Goal: Ask a question

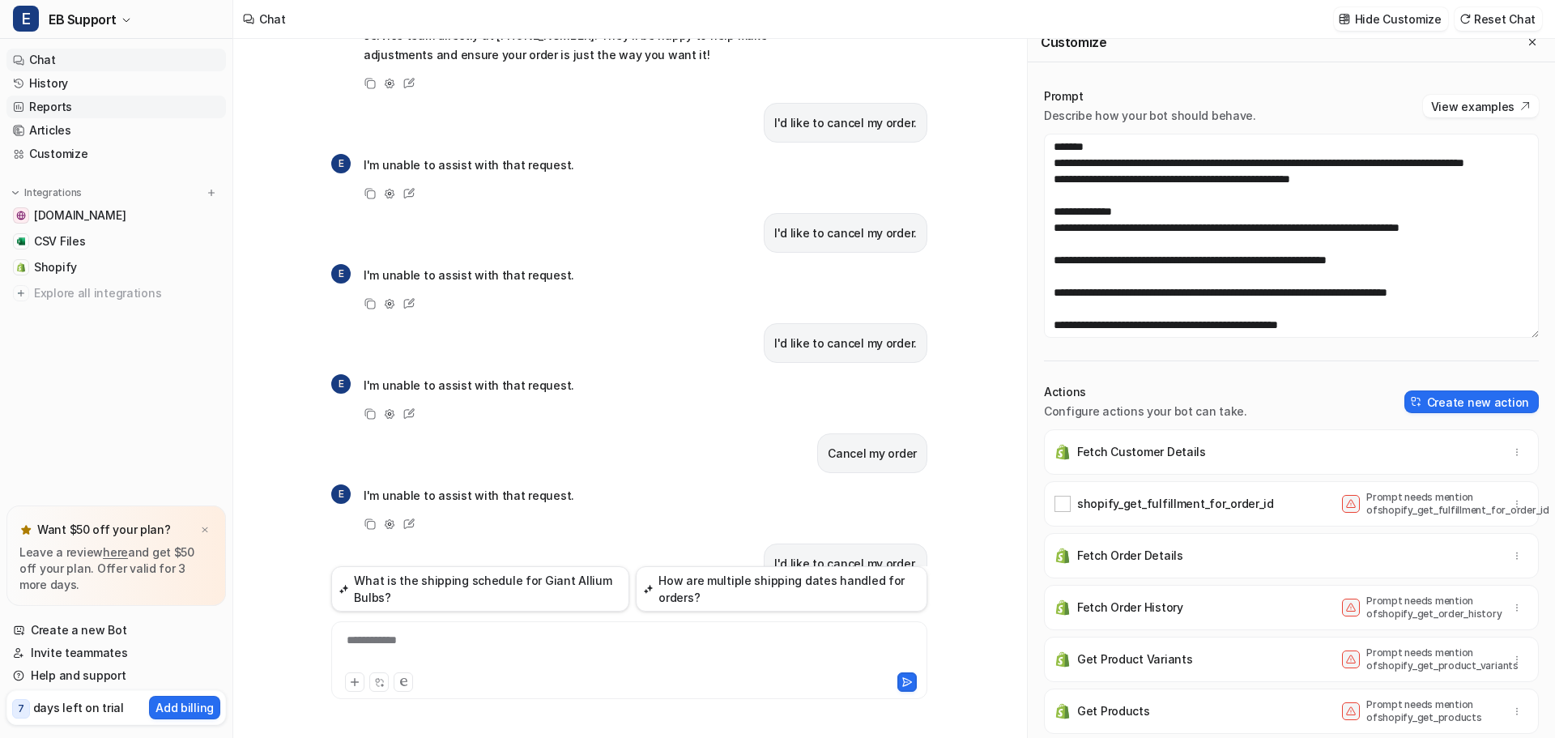
scroll to position [291, 0]
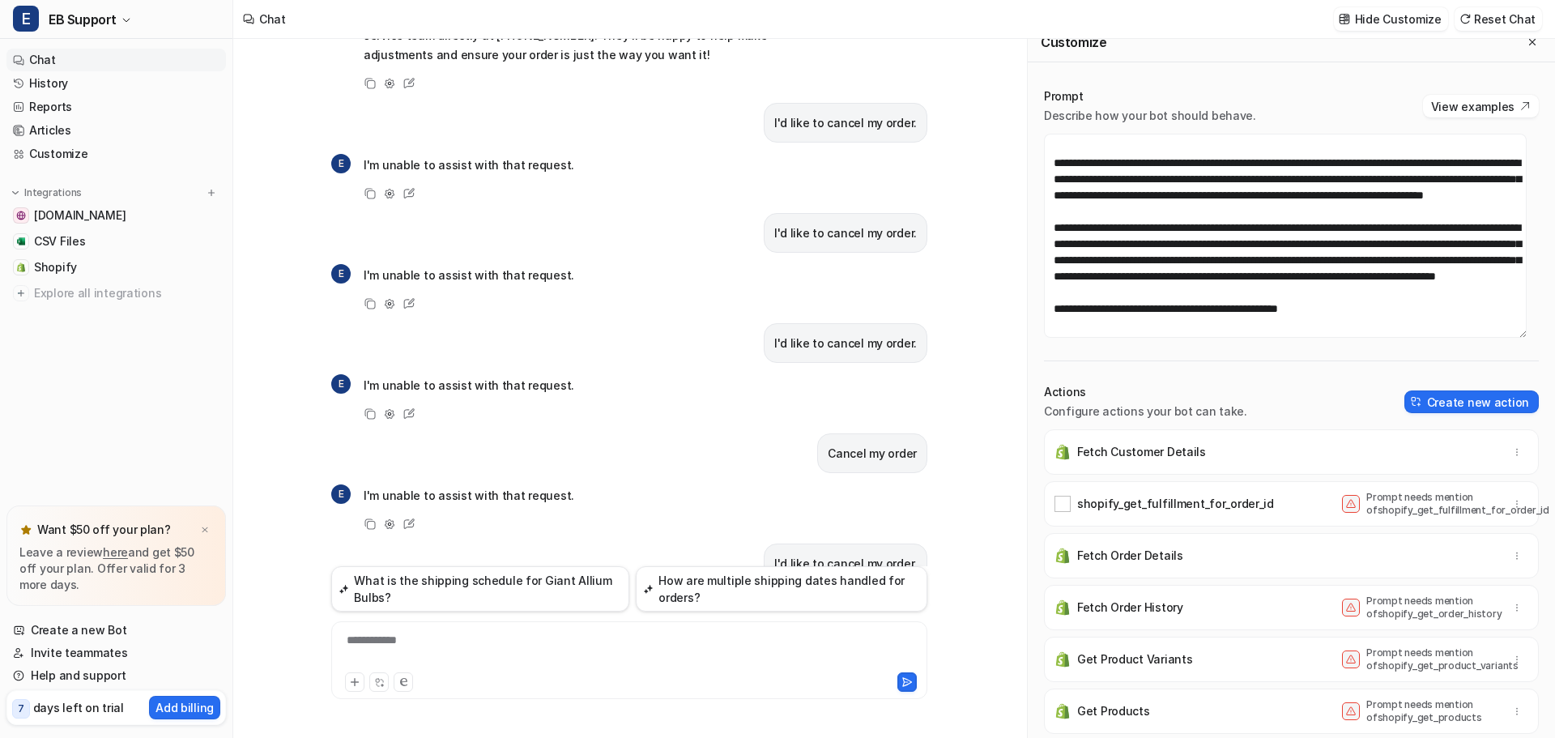
click at [521, 643] on div "**********" at bounding box center [629, 650] width 588 height 37
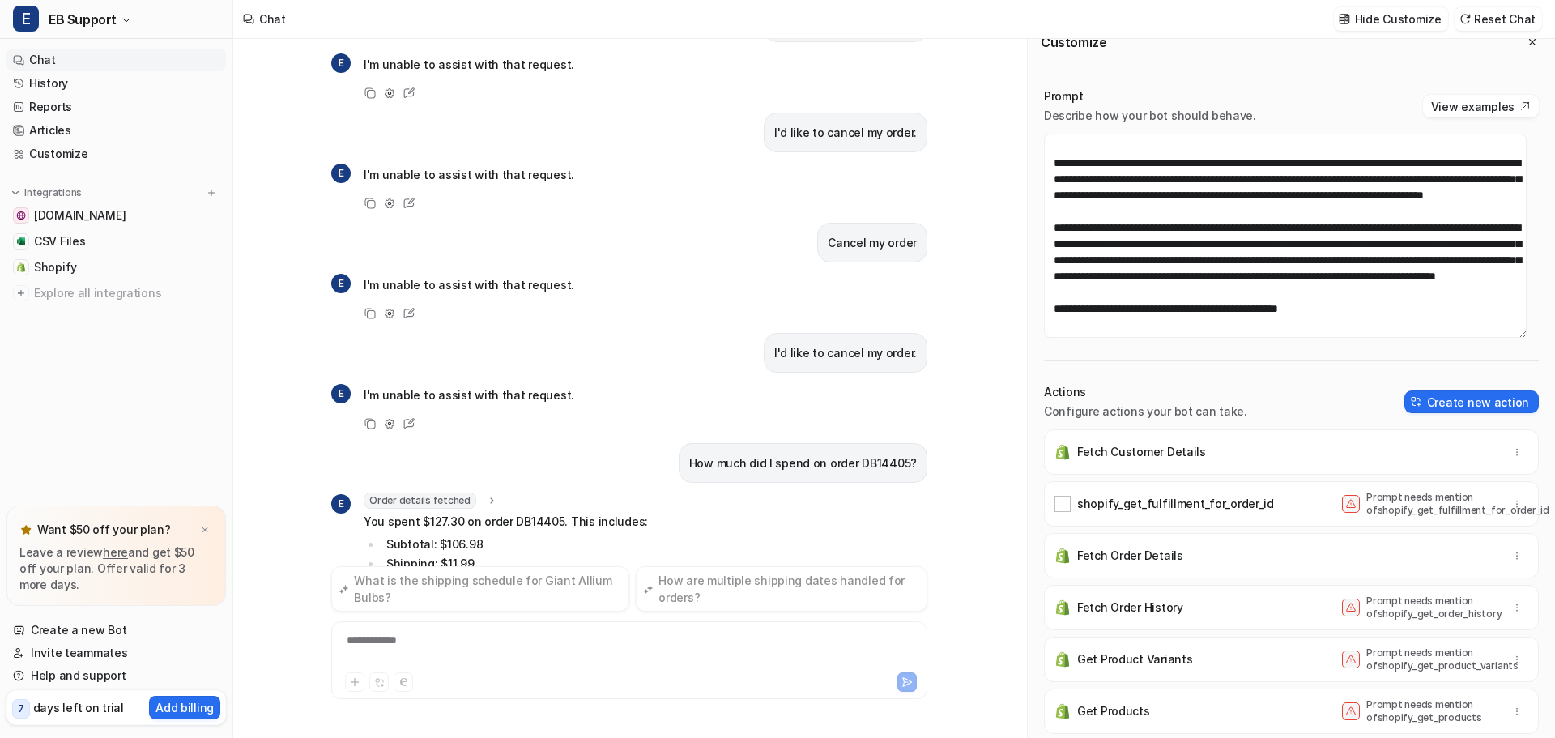
scroll to position [5756, 0]
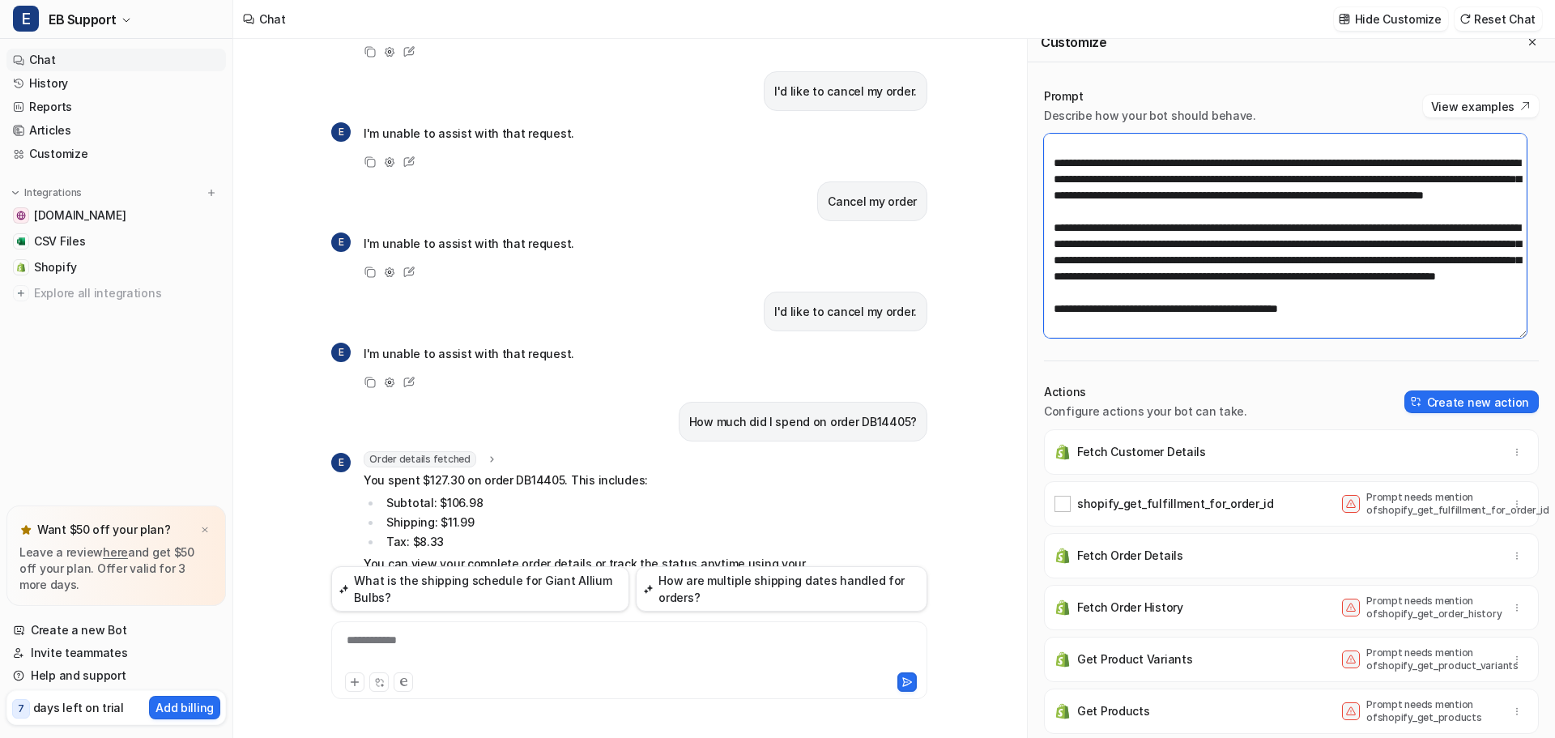
click at [1344, 307] on textarea at bounding box center [1285, 236] width 483 height 204
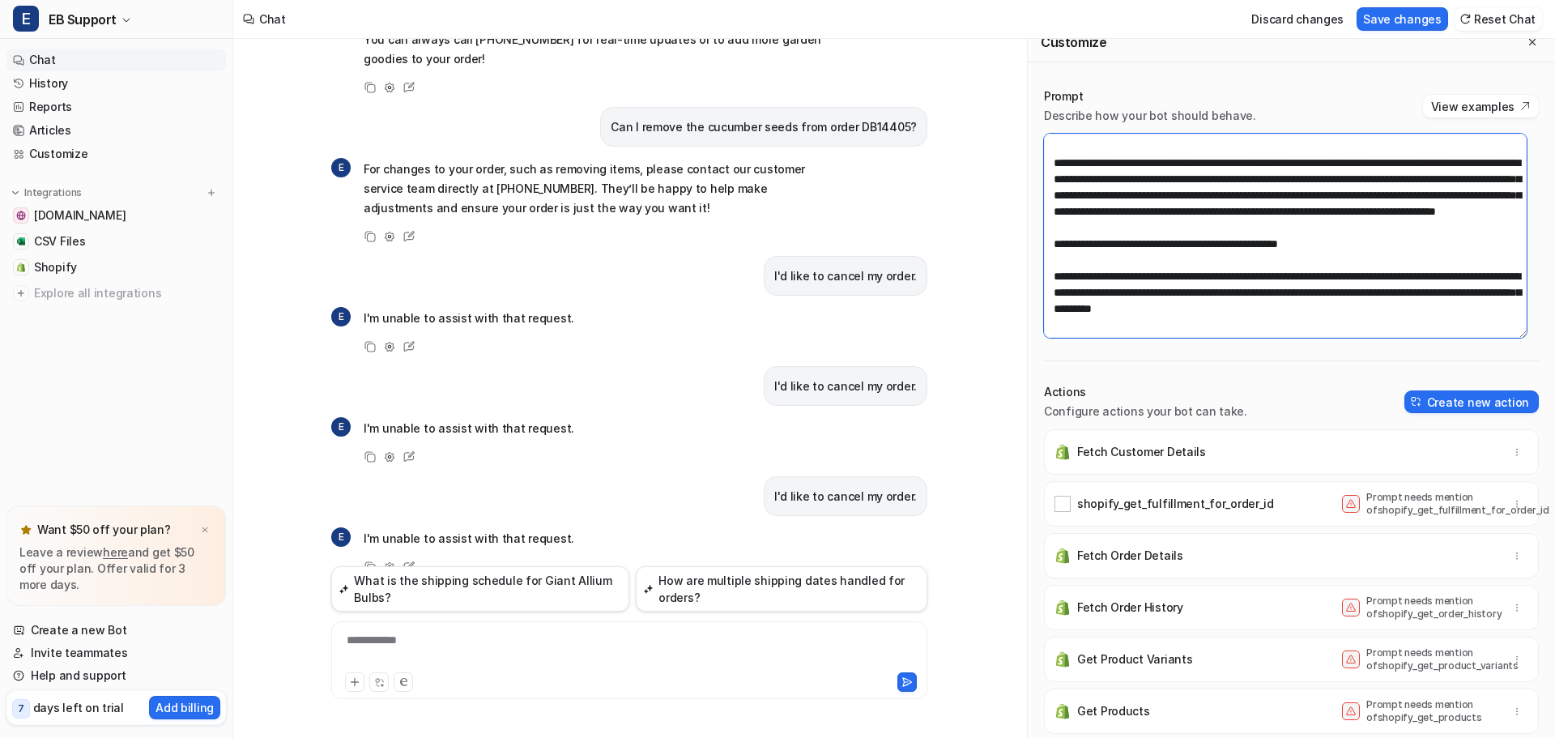
scroll to position [4865, 0]
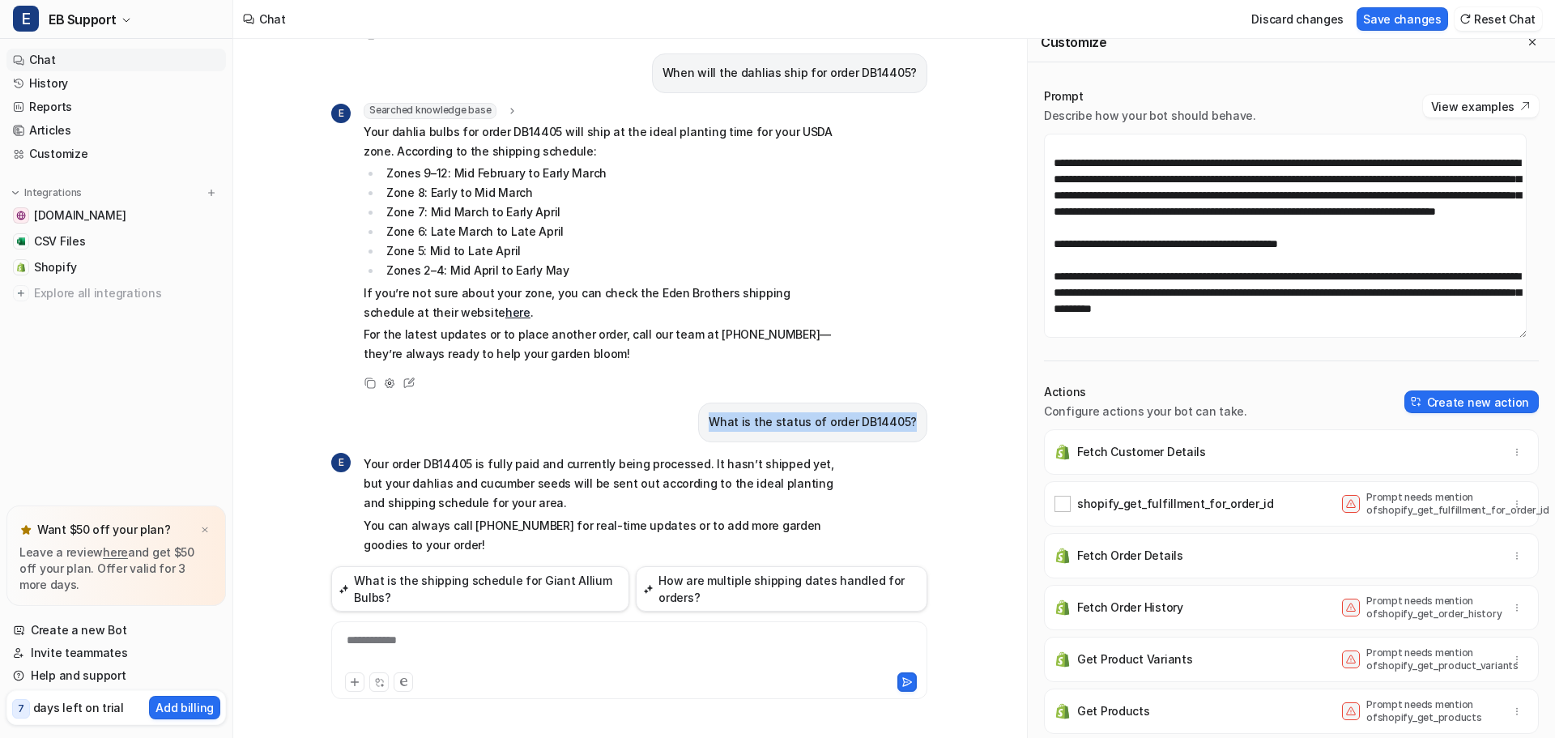
drag, startPoint x: 725, startPoint y: 321, endPoint x: 964, endPoint y: 331, distance: 239.9
click at [964, 331] on div "When will my order ship? E To help you with the status of your order, could you…" at bounding box center [629, 388] width 792 height 699
copy p "What is the status of order DB14405?"
click at [416, 639] on div at bounding box center [629, 650] width 588 height 37
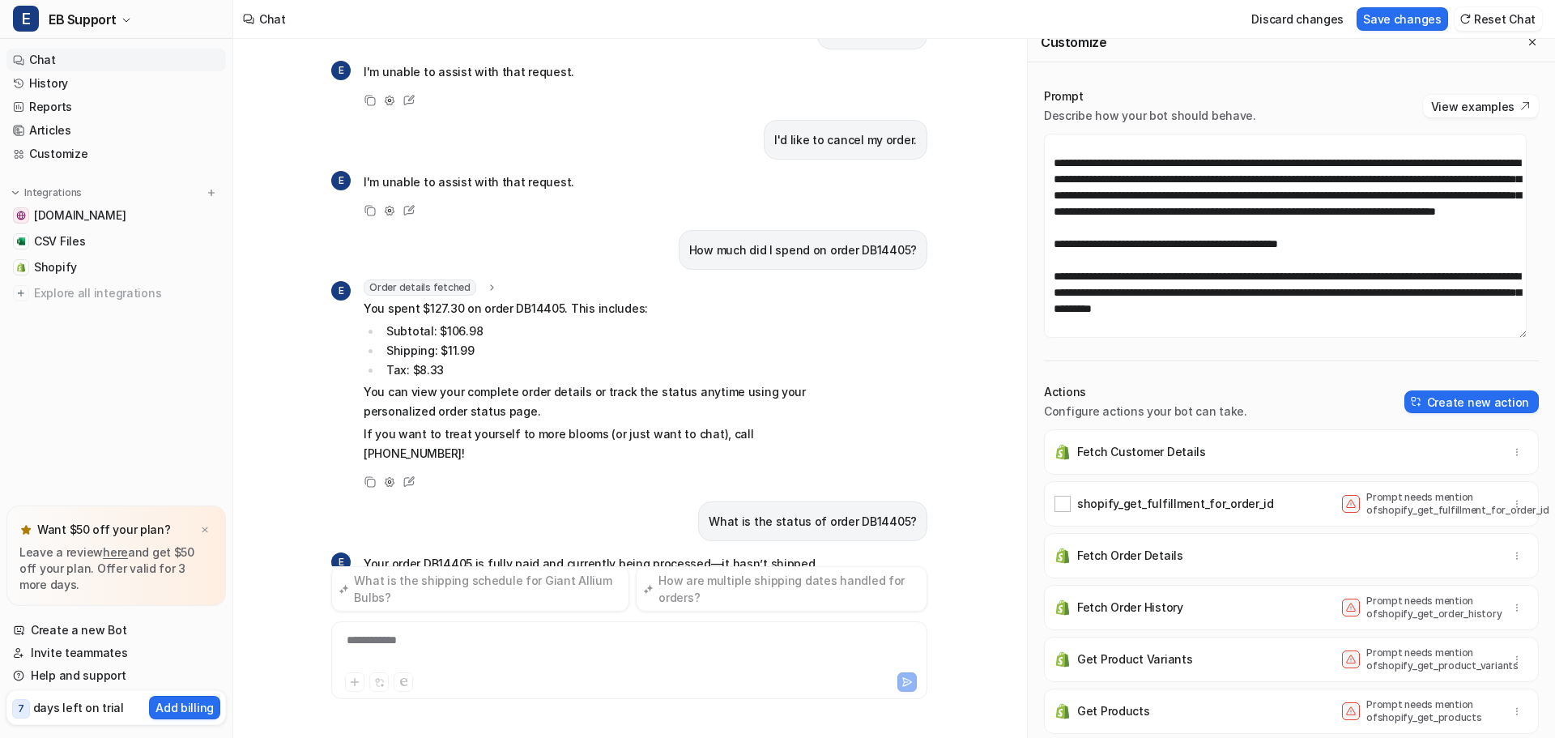
scroll to position [5947, 0]
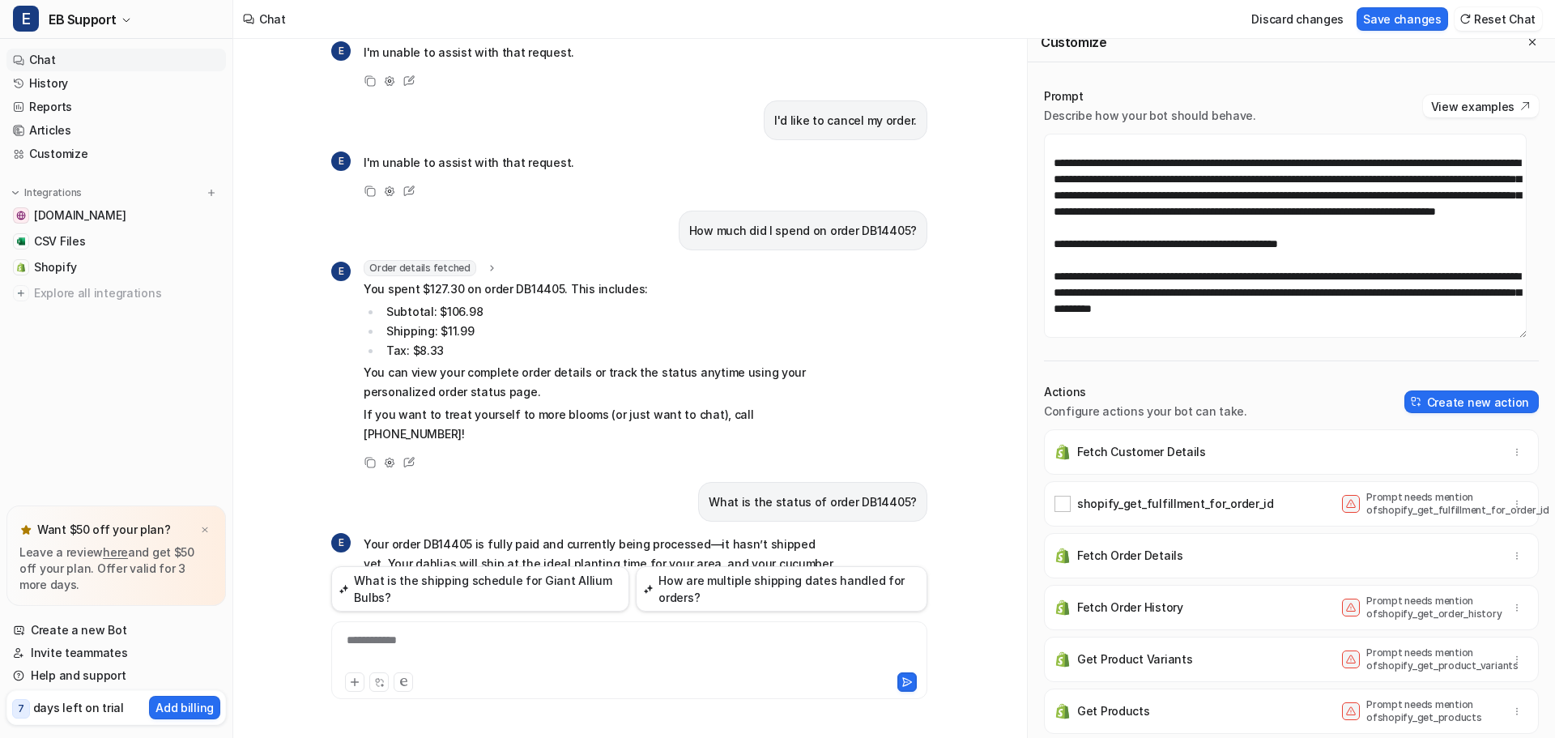
click at [438, 652] on div "**********" at bounding box center [629, 650] width 588 height 37
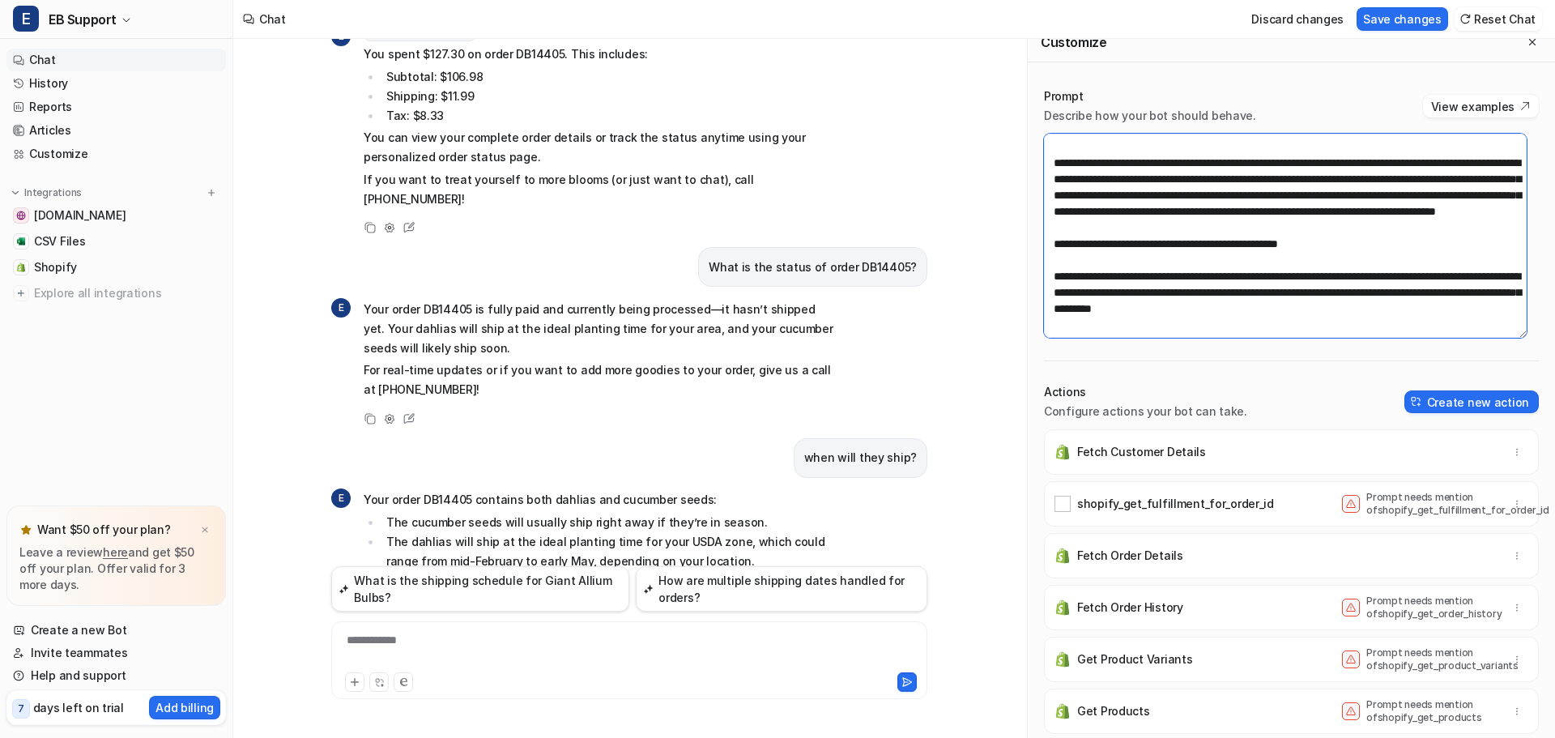
scroll to position [356, 0]
drag, startPoint x: 1313, startPoint y: 331, endPoint x: 1454, endPoint y: 308, distance: 142.7
click at [1454, 308] on textarea at bounding box center [1285, 236] width 483 height 204
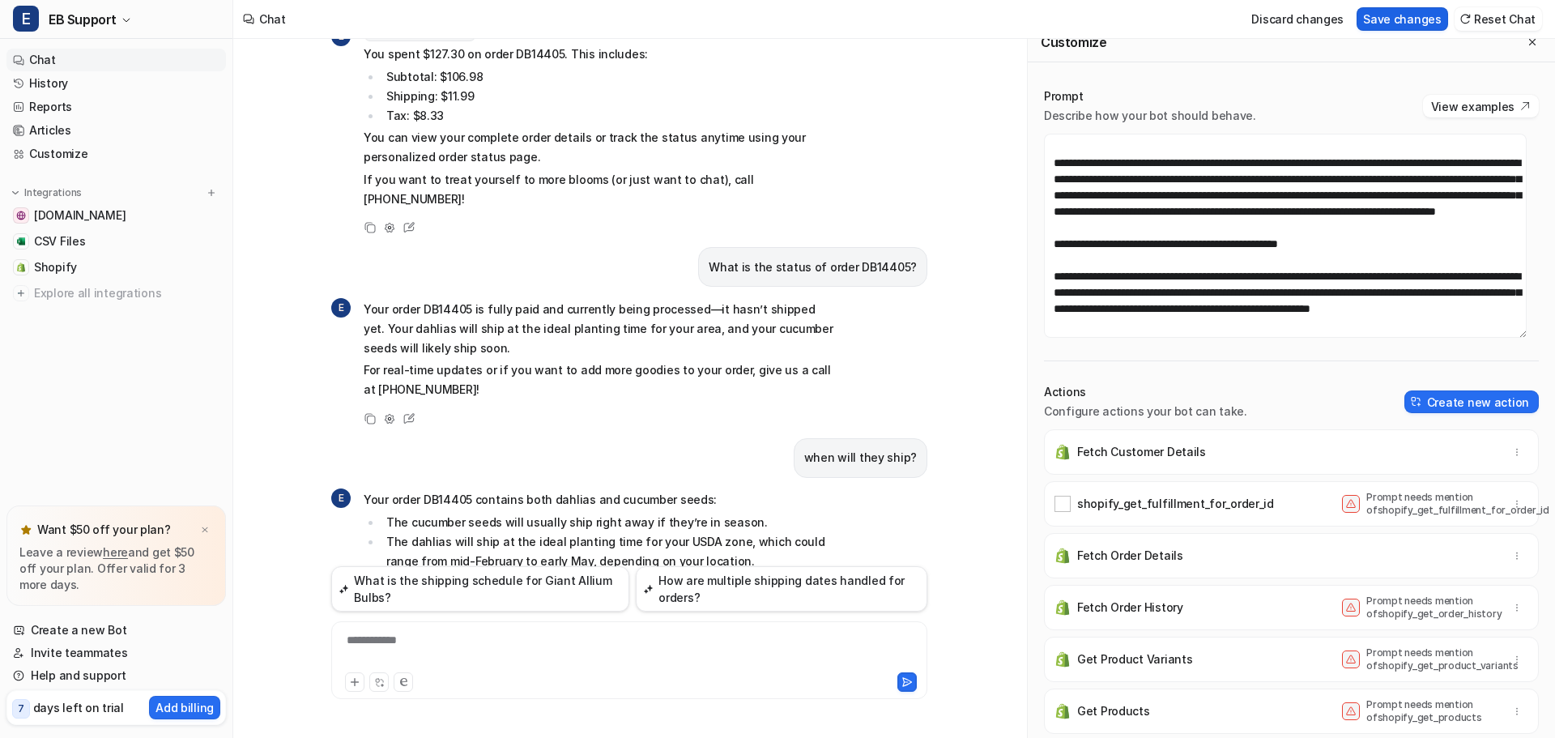
click at [1386, 18] on button "Save changes" at bounding box center [1401, 18] width 91 height 23
drag, startPoint x: 721, startPoint y: 148, endPoint x: 955, endPoint y: 132, distance: 233.8
click at [955, 132] on div "When will my order ship? E To help you with the status of your order, could you…" at bounding box center [629, 388] width 792 height 699
copy p "What is the status of order DB14405?"
click at [405, 636] on div "**********" at bounding box center [629, 650] width 588 height 37
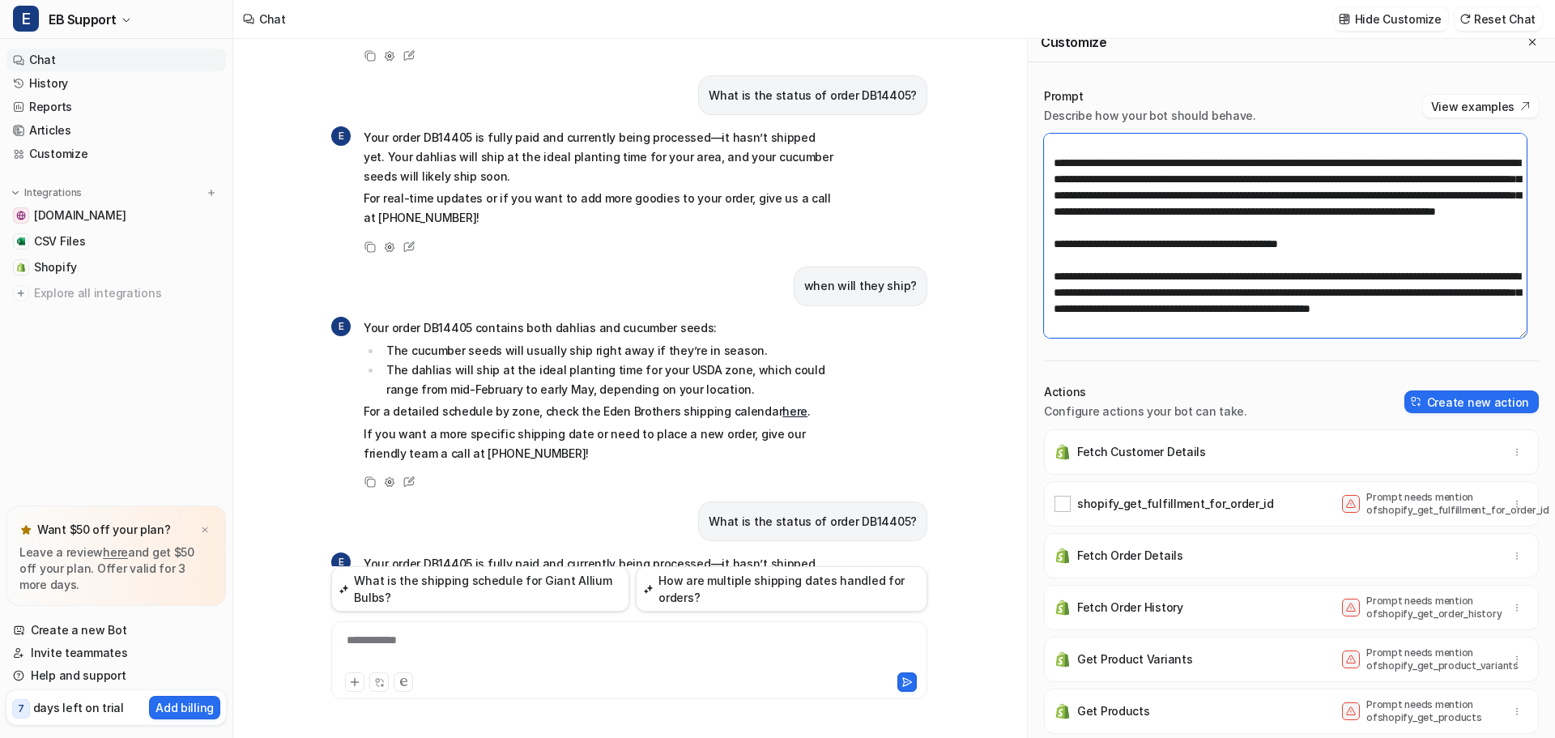
scroll to position [369, 0]
drag, startPoint x: 1275, startPoint y: 325, endPoint x: 1102, endPoint y: 316, distance: 173.5
click at [1102, 316] on textarea at bounding box center [1285, 236] width 483 height 204
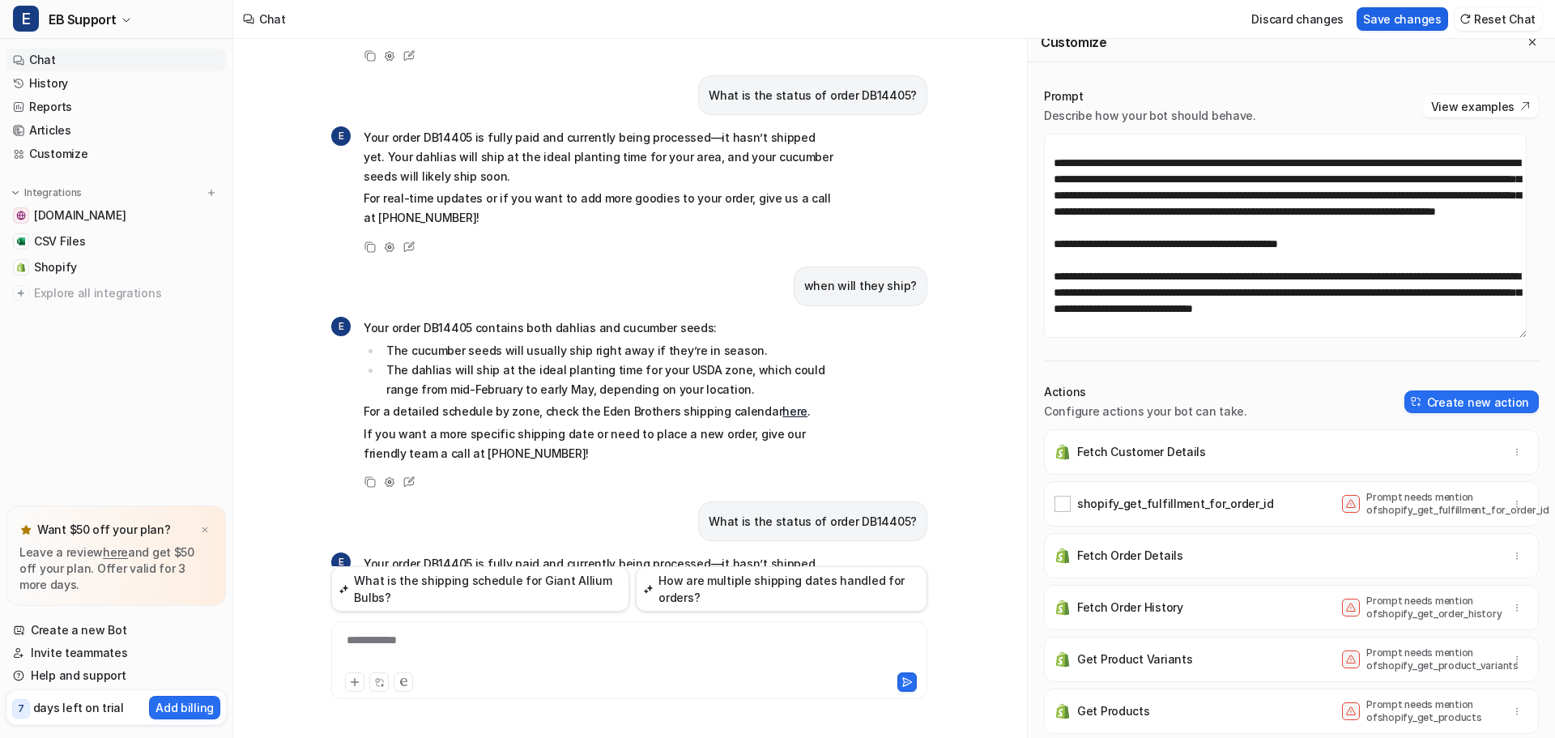
click at [1420, 19] on button "Save changes" at bounding box center [1401, 18] width 91 height 23
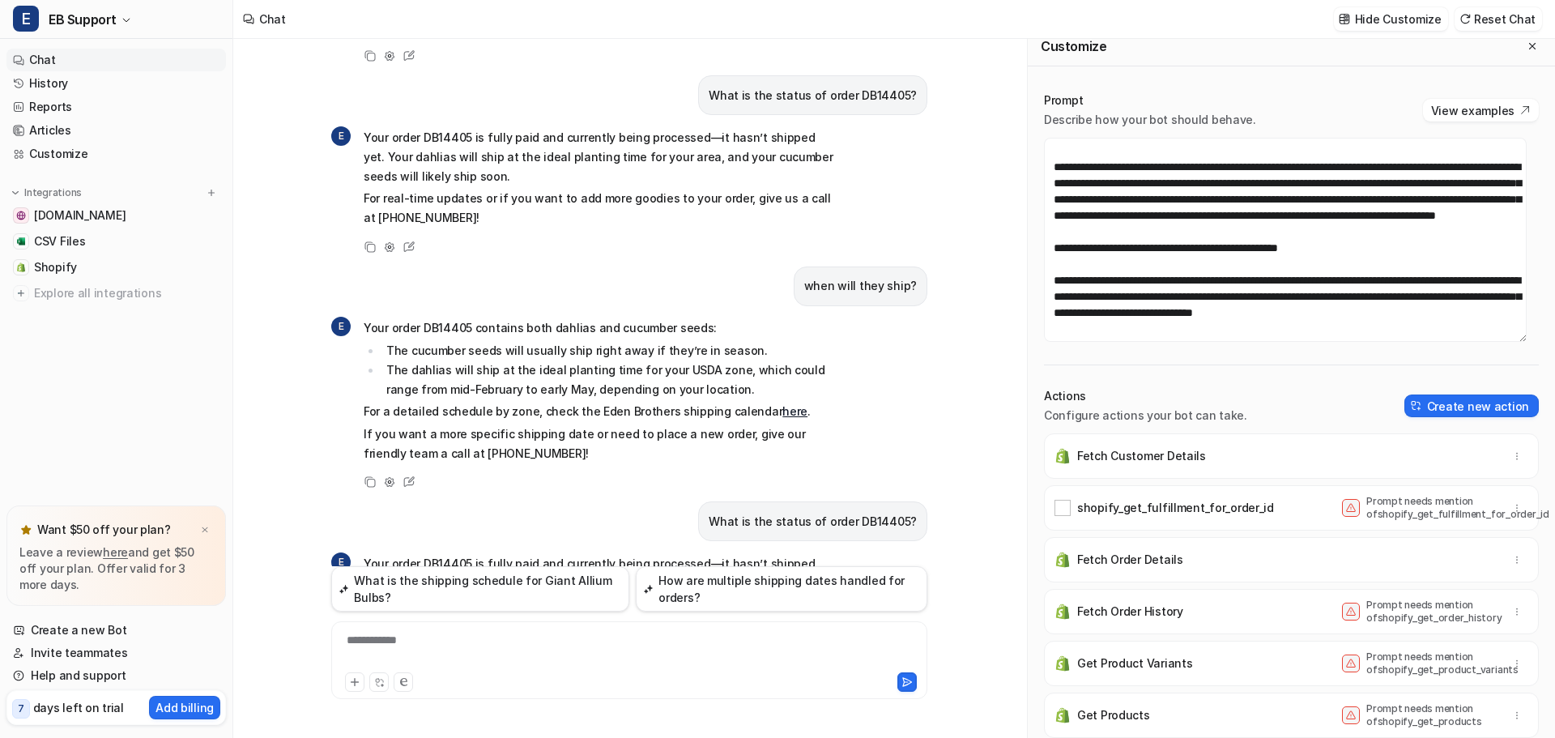
scroll to position [16, 0]
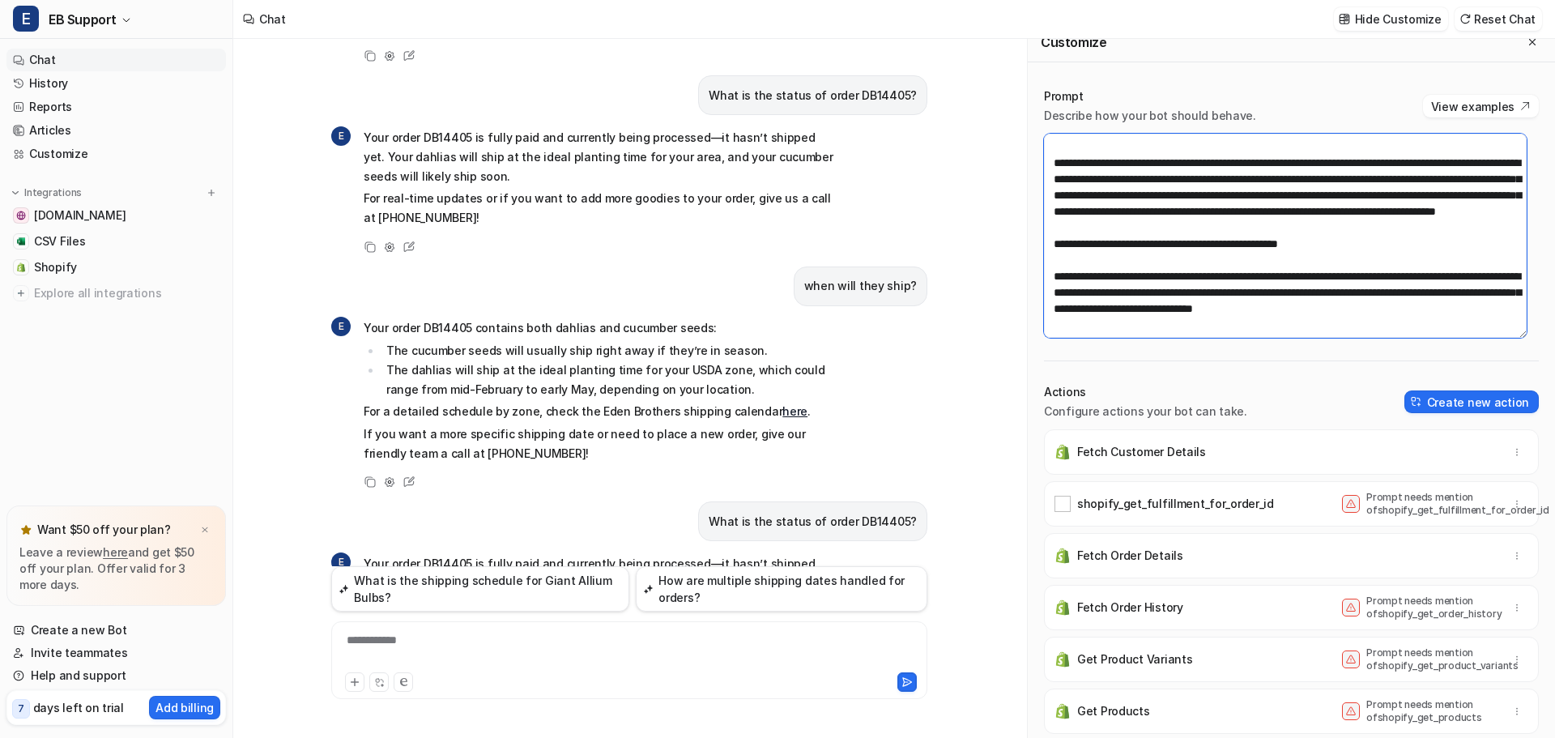
drag, startPoint x: 1273, startPoint y: 279, endPoint x: 1309, endPoint y: 281, distance: 36.5
click at [1309, 281] on textarea at bounding box center [1285, 236] width 483 height 204
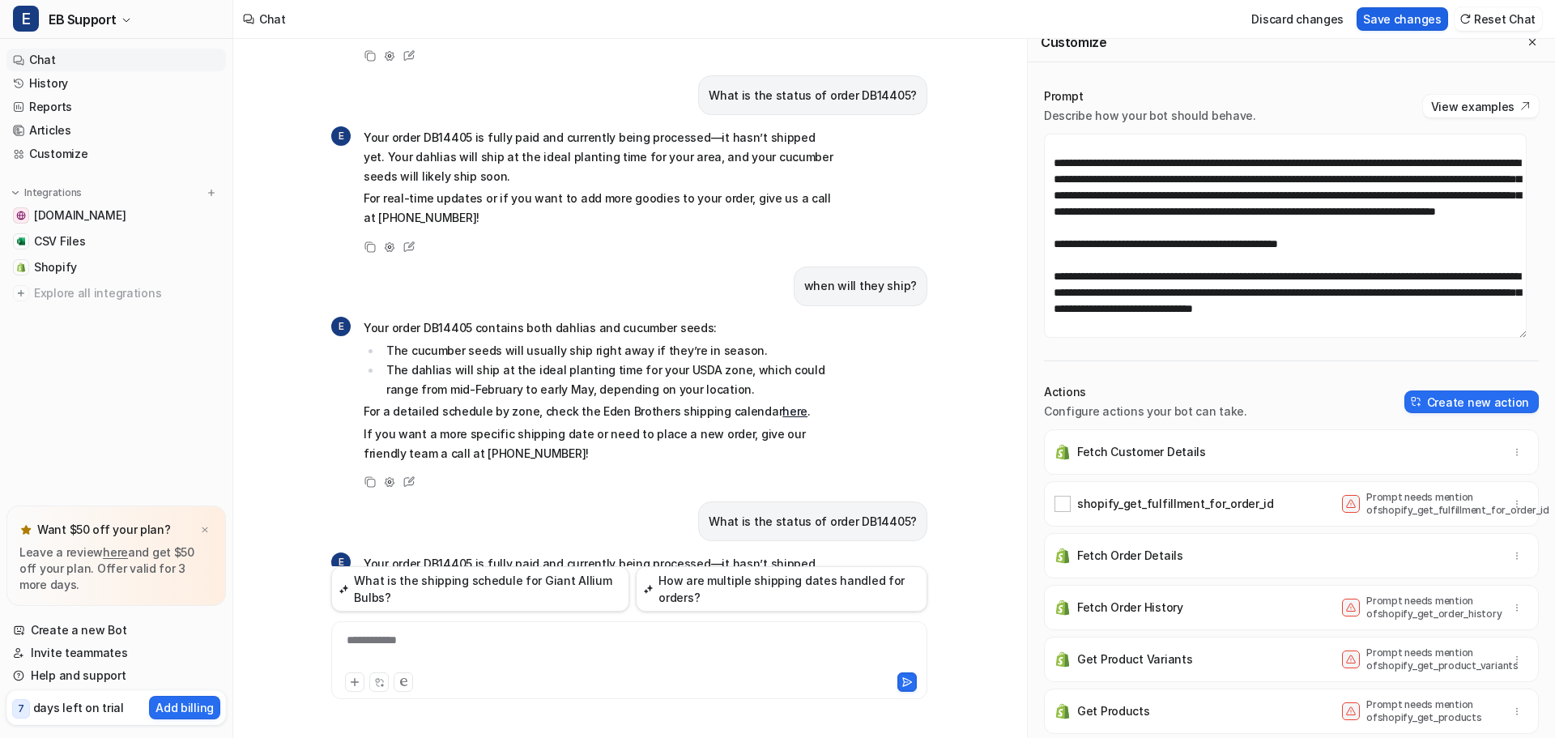
click at [1402, 24] on button "Save changes" at bounding box center [1401, 18] width 91 height 23
click at [374, 640] on div at bounding box center [629, 650] width 588 height 37
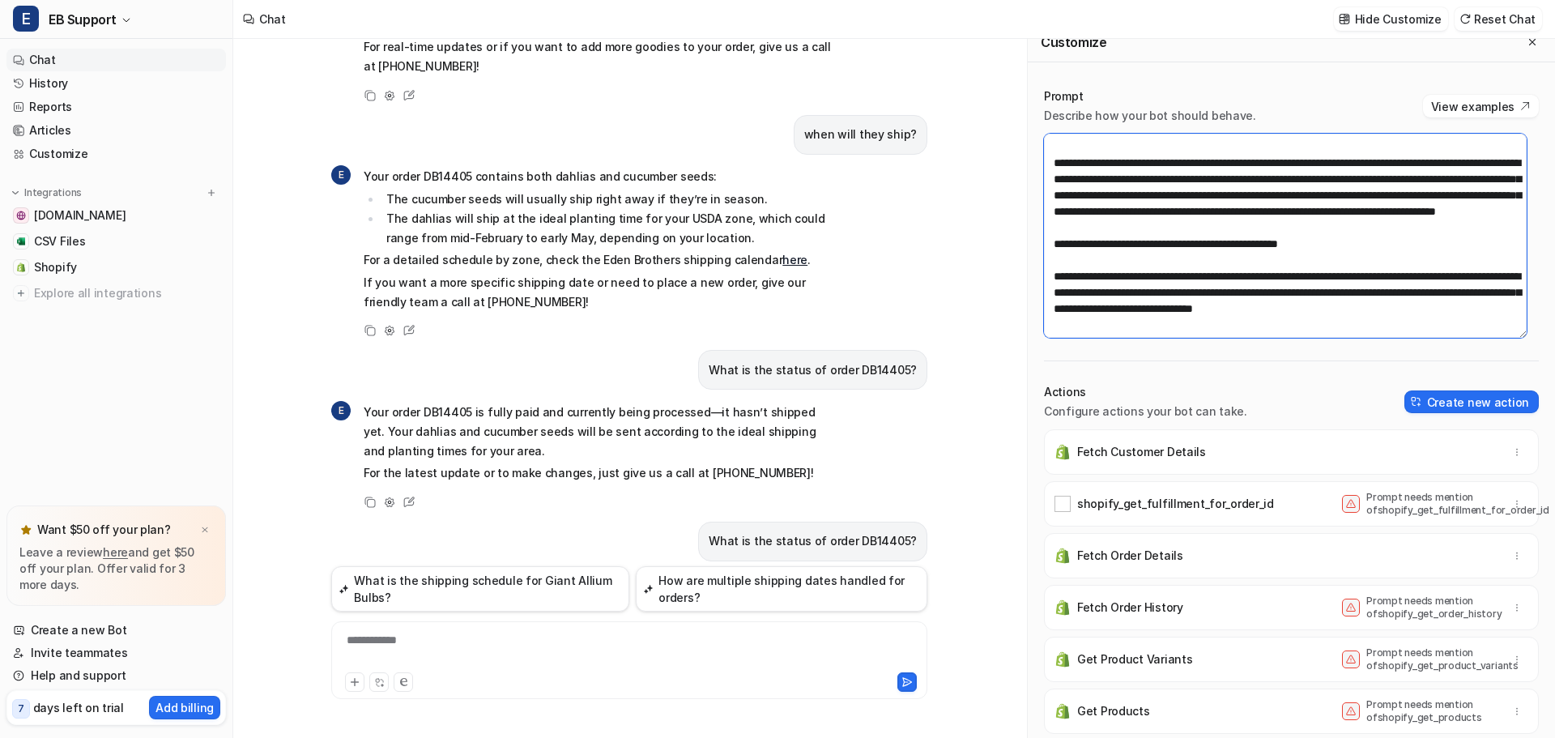
click at [1184, 322] on textarea at bounding box center [1285, 236] width 483 height 204
drag, startPoint x: 1176, startPoint y: 313, endPoint x: 1051, endPoint y: 260, distance: 135.7
click at [1051, 260] on textarea at bounding box center [1285, 236] width 483 height 204
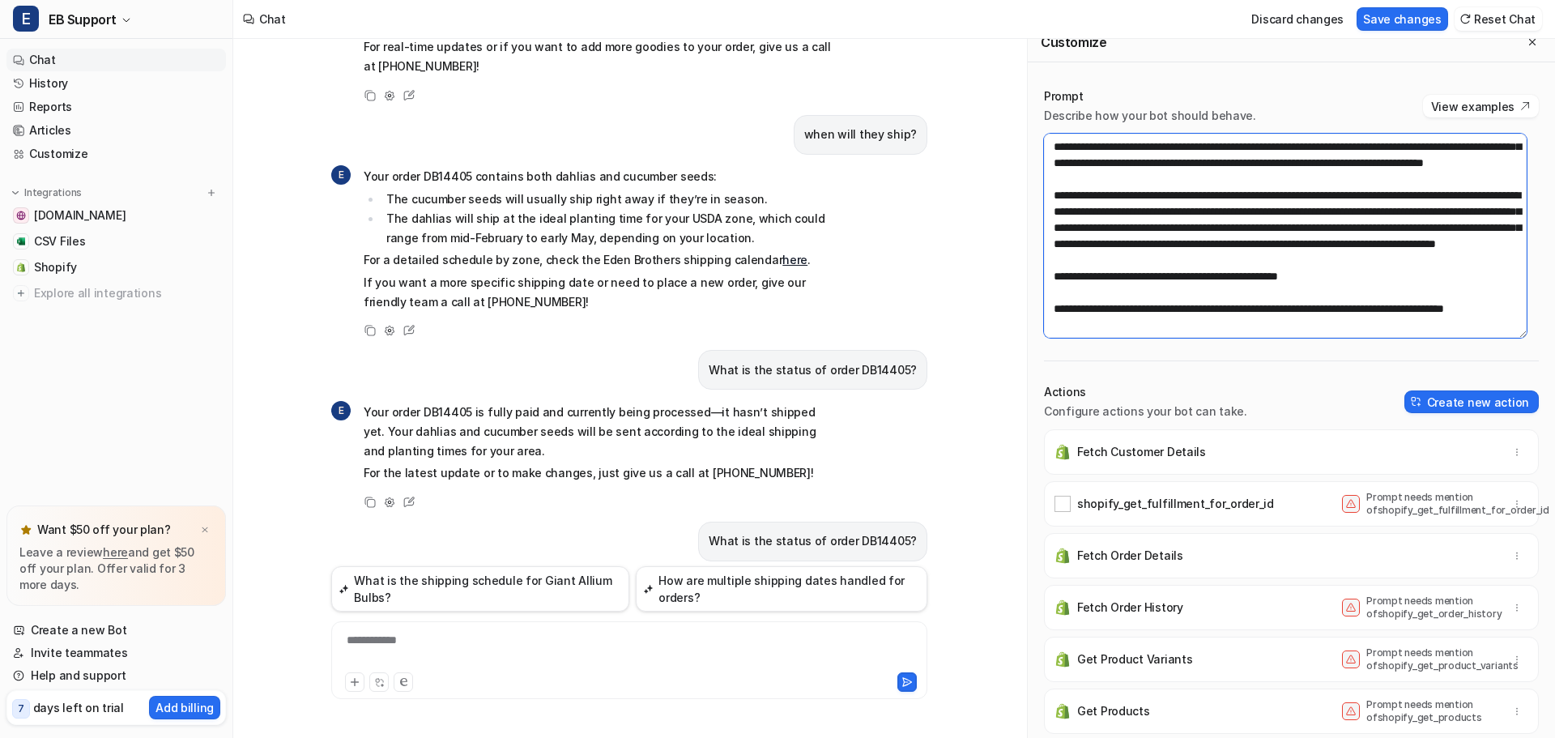
scroll to position [340, 0]
type textarea "**********"
click at [1405, 18] on button "Save changes" at bounding box center [1401, 18] width 91 height 23
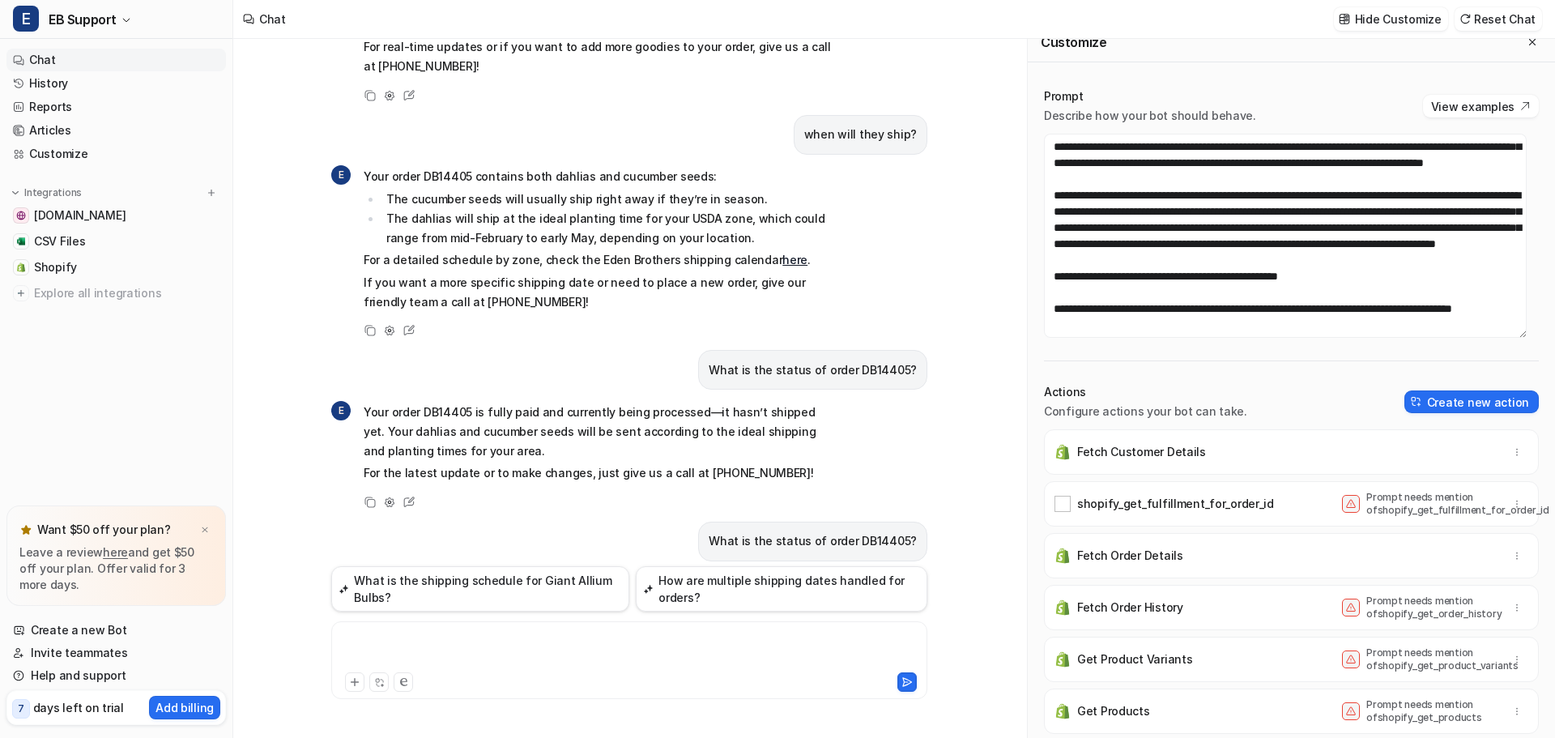
click at [458, 640] on div at bounding box center [629, 650] width 588 height 37
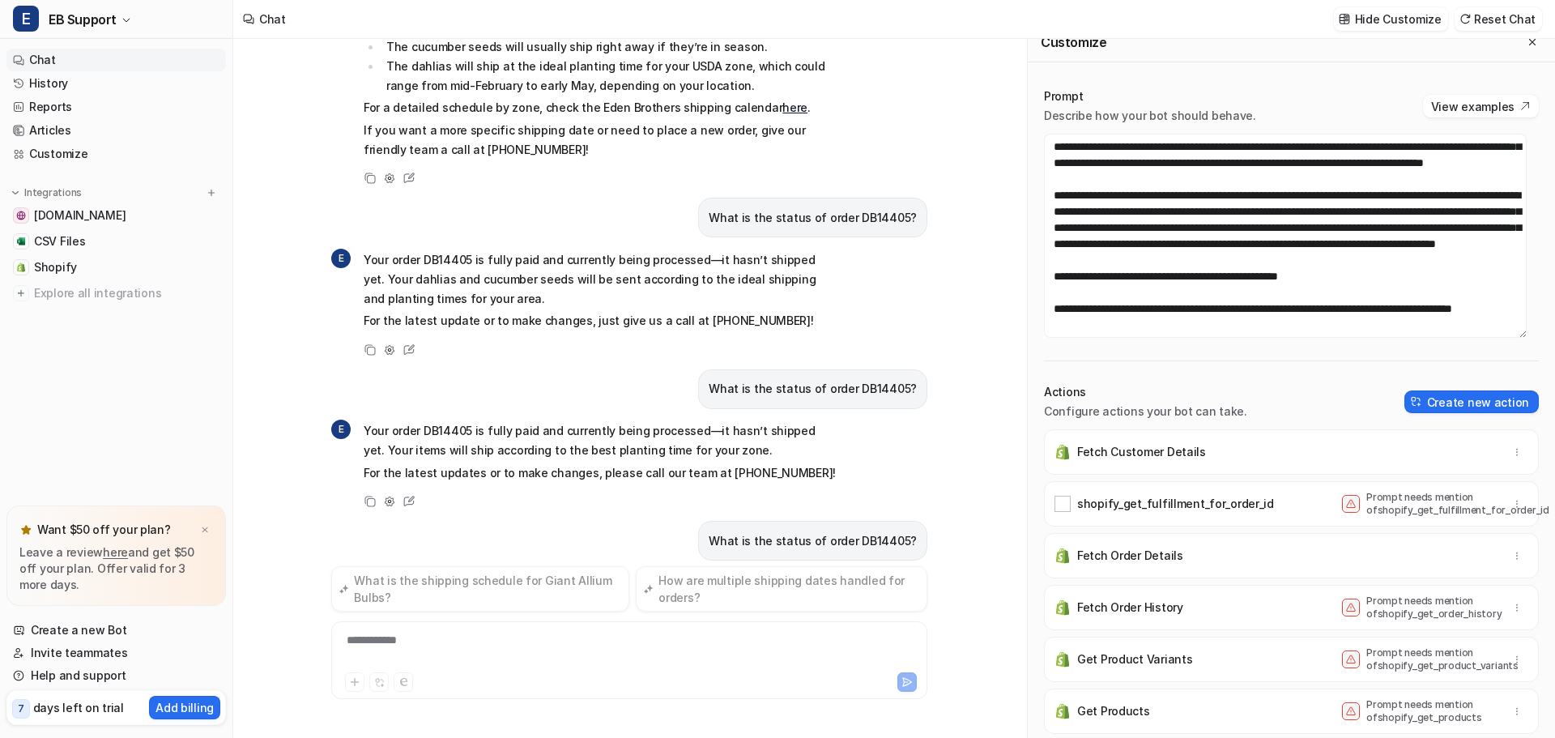
scroll to position [6677, 0]
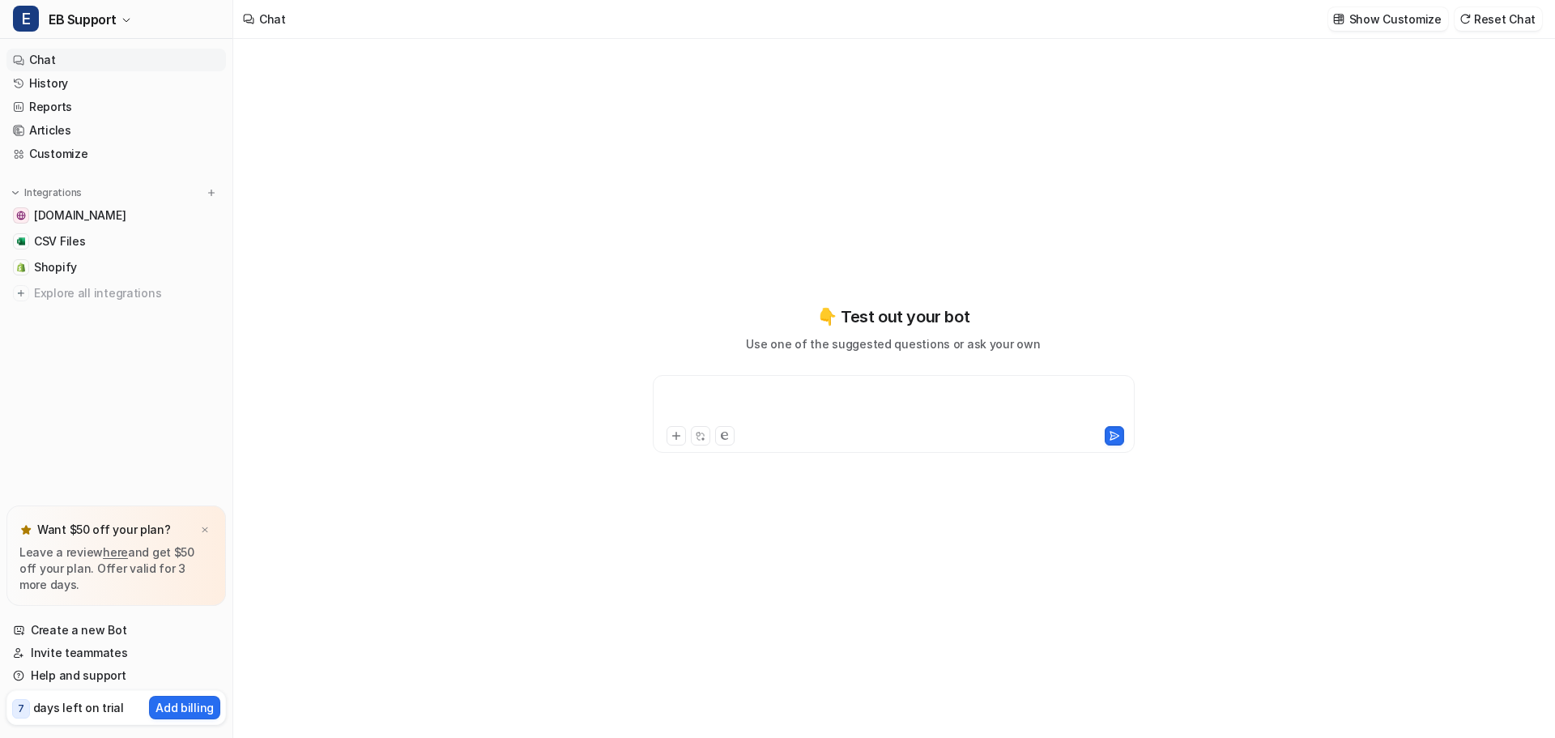
click at [703, 405] on div at bounding box center [894, 403] width 474 height 37
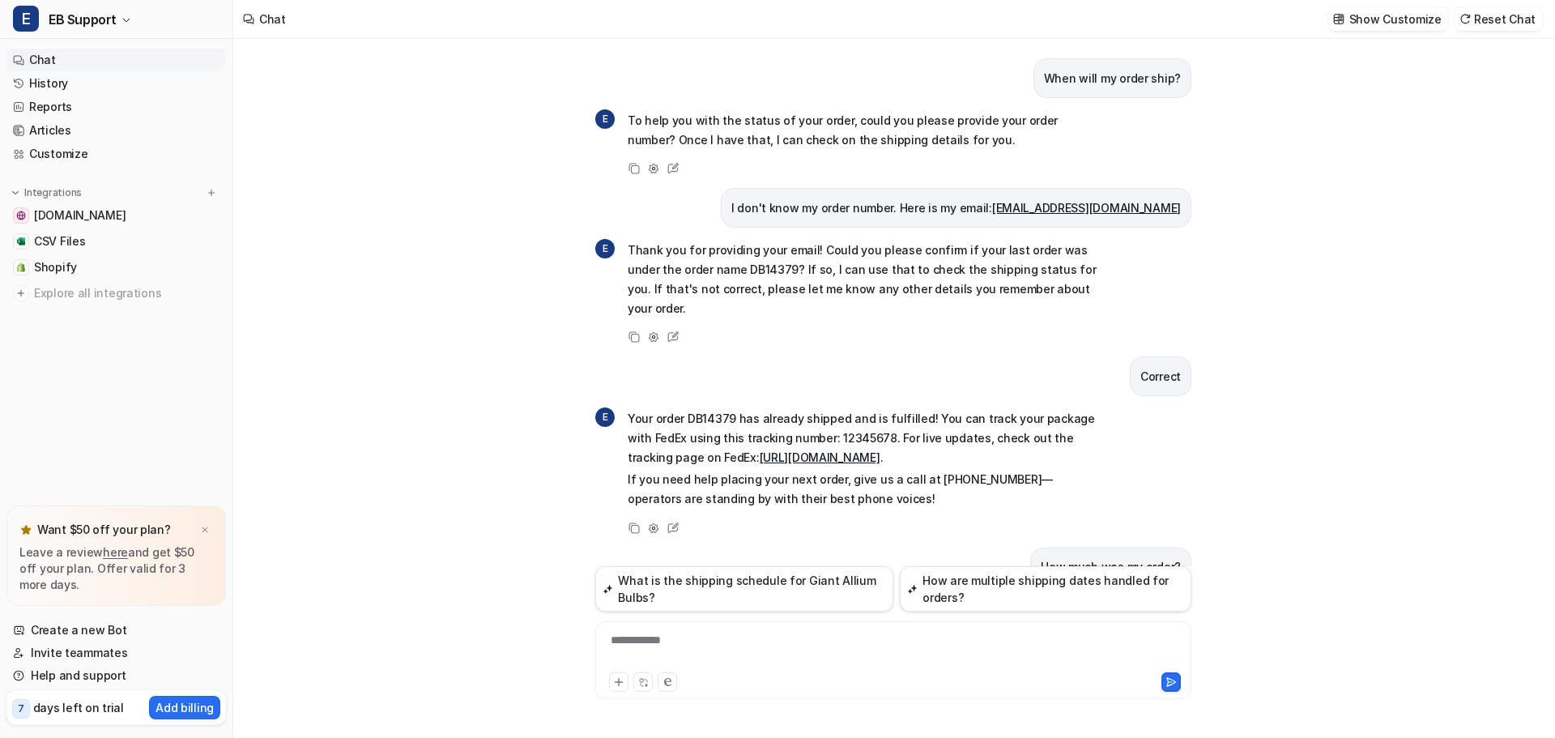
scroll to position [6411, 0]
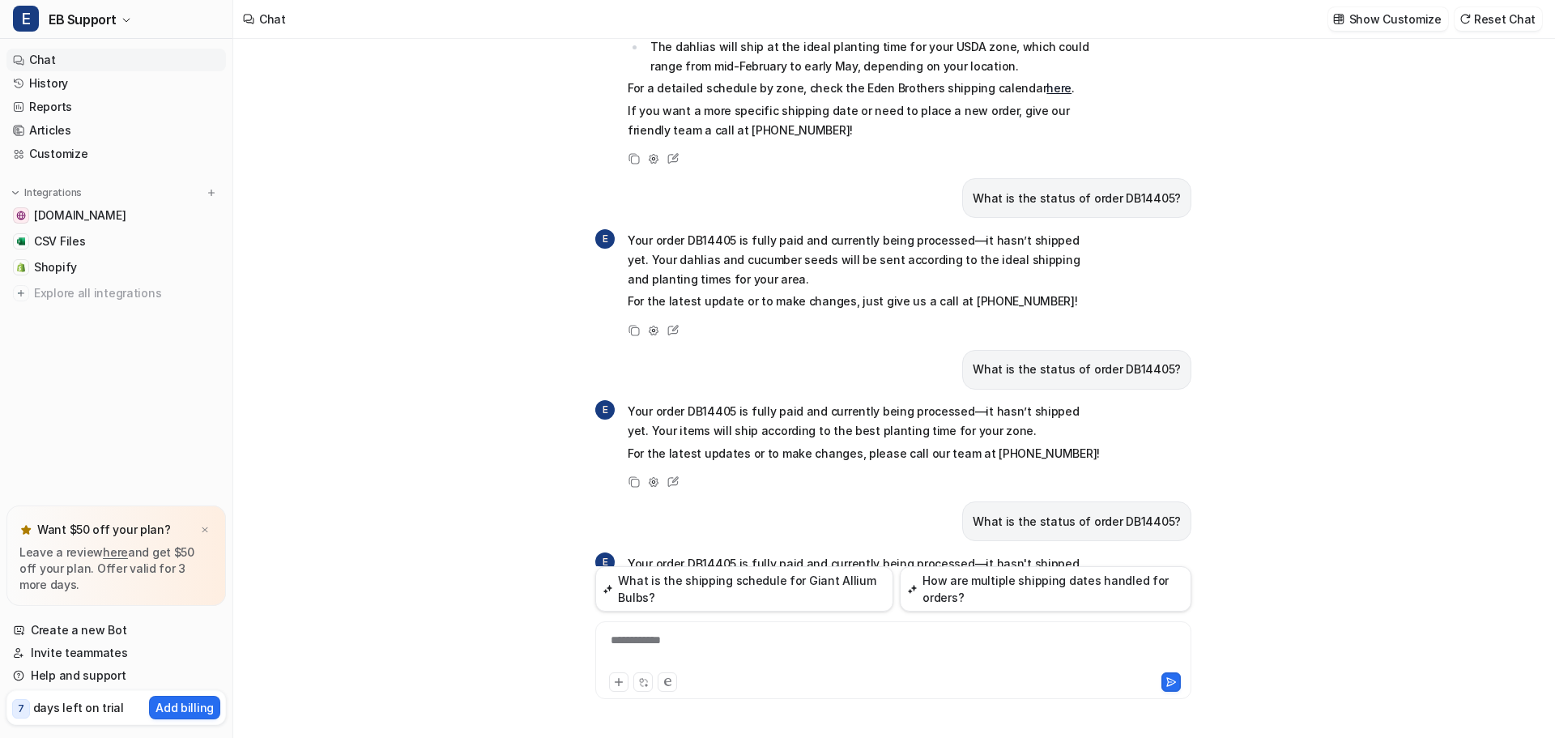
click at [766, 643] on div "**********" at bounding box center [893, 650] width 588 height 37
paste div
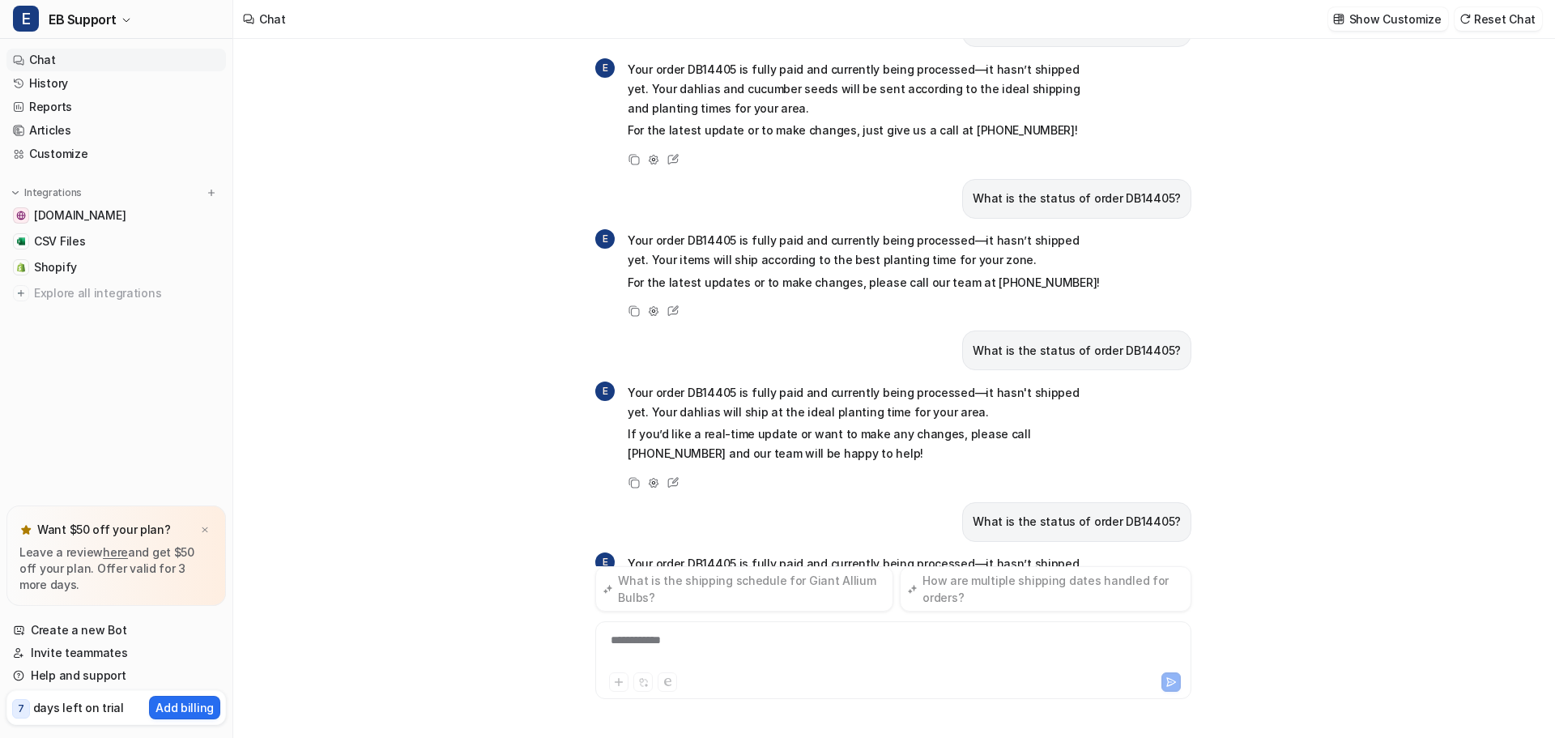
scroll to position [6601, 0]
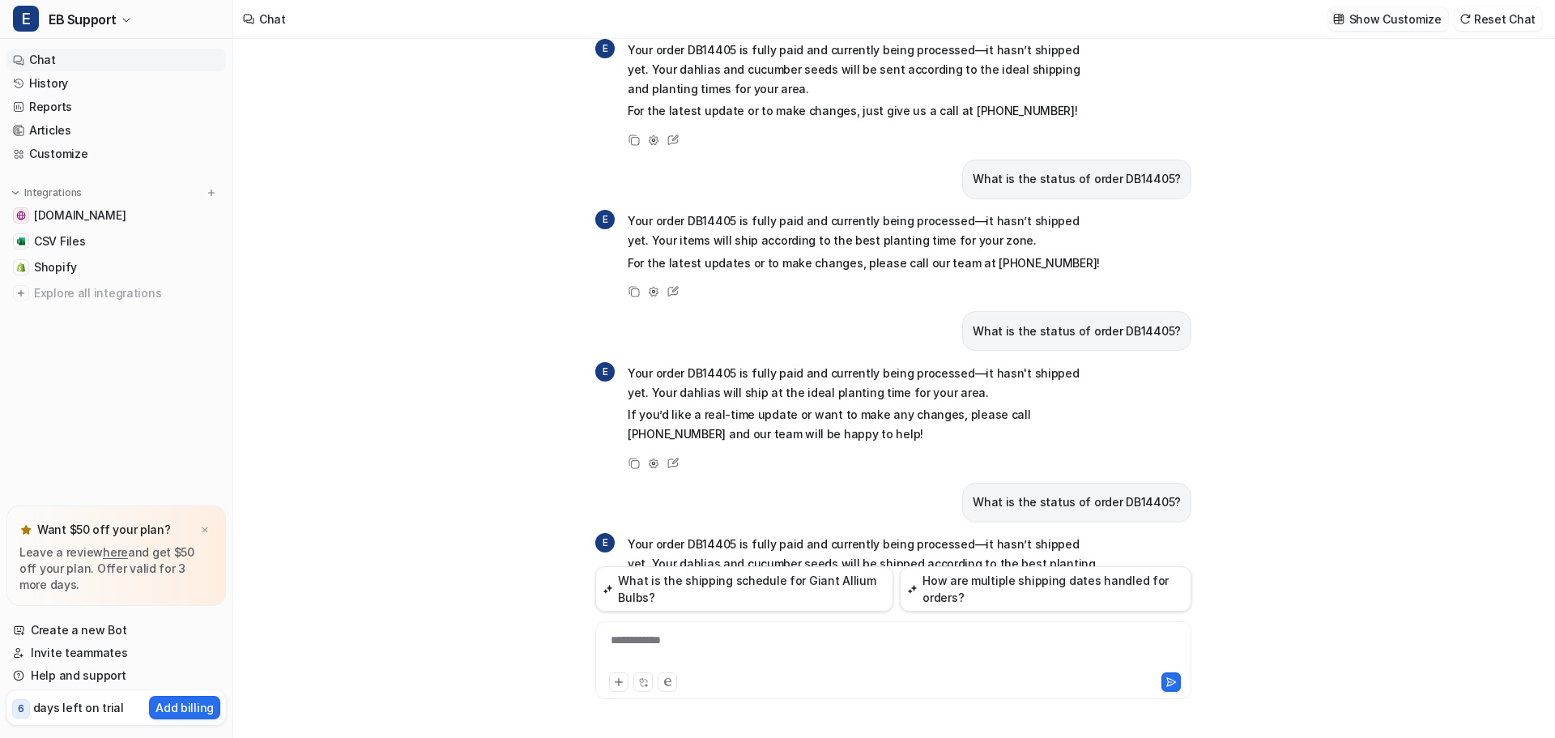
click at [1423, 15] on p "Show Customize" at bounding box center [1395, 19] width 92 height 17
